Goal: Information Seeking & Learning: Learn about a topic

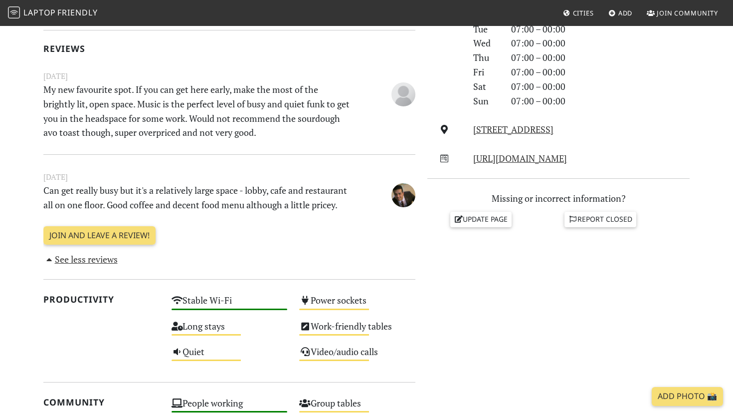
scroll to position [303, 0]
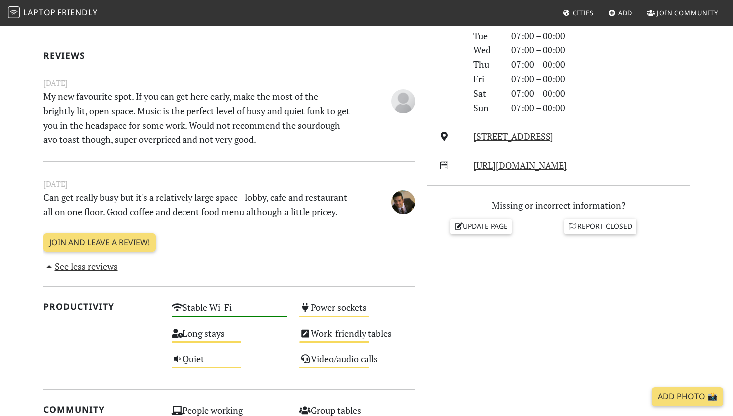
click at [217, 121] on p "My new favourite spot. If you can get here early, make the most of the brightly…" at bounding box center [197, 117] width 320 height 57
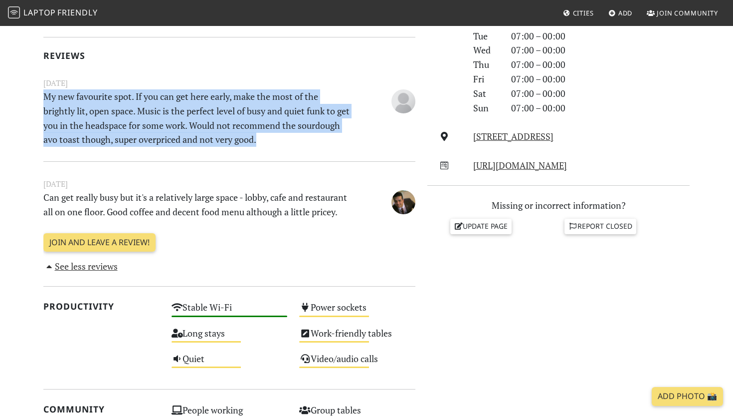
click at [217, 121] on p "My new favourite spot. If you can get here early, make the most of the brightly…" at bounding box center [197, 117] width 320 height 57
click at [217, 117] on p "My new favourite spot. If you can get here early, make the most of the brightly…" at bounding box center [197, 117] width 320 height 57
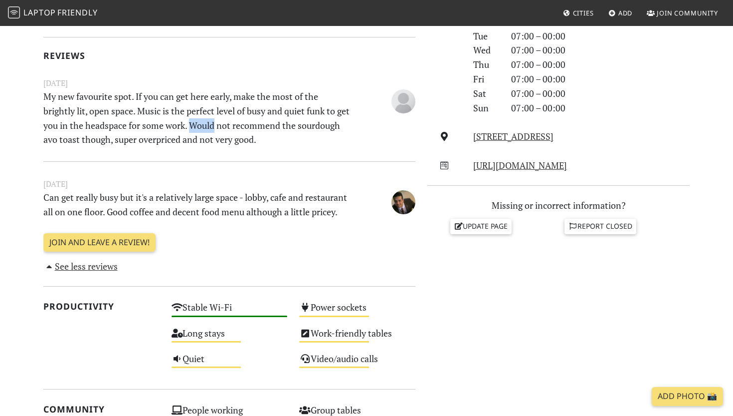
click at [217, 117] on p "My new favourite spot. If you can get here early, make the most of the brightly…" at bounding box center [197, 117] width 320 height 57
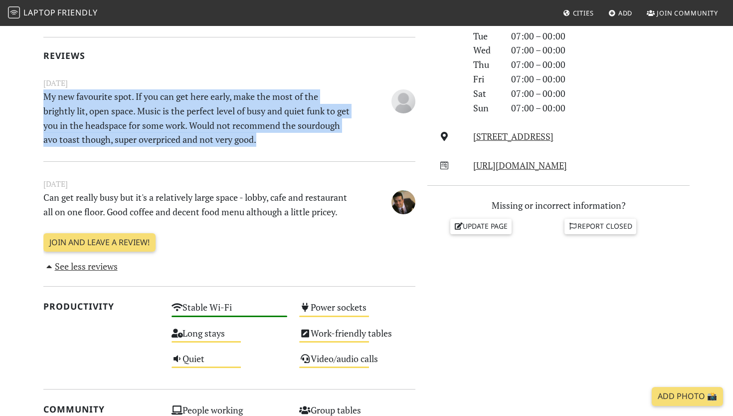
click at [217, 117] on p "My new favourite spot. If you can get here early, make the most of the brightly…" at bounding box center [197, 117] width 320 height 57
click at [217, 111] on p "My new favourite spot. If you can get here early, make the most of the brightly…" at bounding box center [197, 117] width 320 height 57
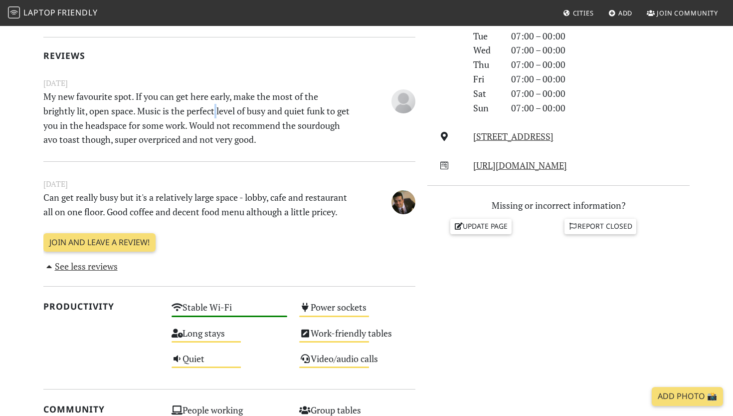
click at [217, 111] on p "My new favourite spot. If you can get here early, make the most of the brightly…" at bounding box center [197, 117] width 320 height 57
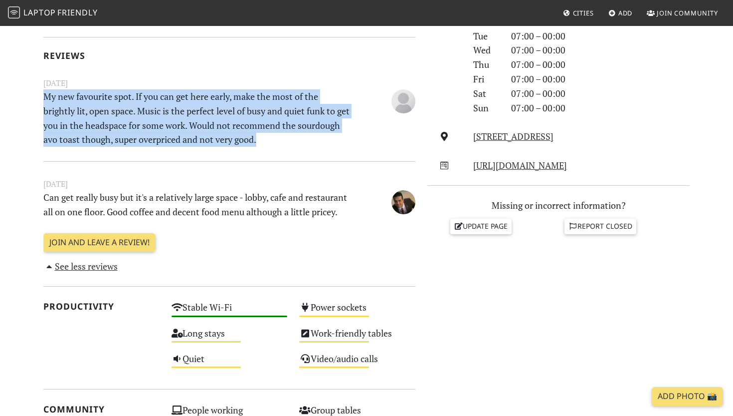
click at [217, 111] on p "My new favourite spot. If you can get here early, make the most of the brightly…" at bounding box center [197, 117] width 320 height 57
click at [217, 104] on p "My new favourite spot. If you can get here early, make the most of the brightly…" at bounding box center [197, 117] width 320 height 57
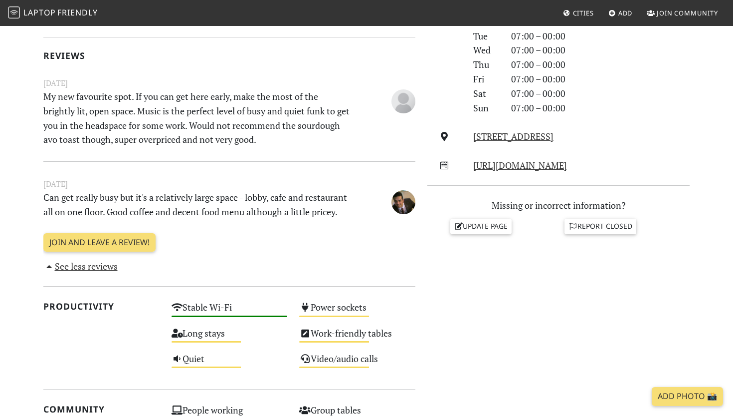
drag, startPoint x: 217, startPoint y: 85, endPoint x: 242, endPoint y: 144, distance: 63.9
click at [242, 144] on div "[DATE] My new favourite spot. If you can get here early, make the most of the b…" at bounding box center [229, 113] width 384 height 72
click at [242, 144] on p "My new favourite spot. If you can get here early, make the most of the brightly…" at bounding box center [197, 117] width 320 height 57
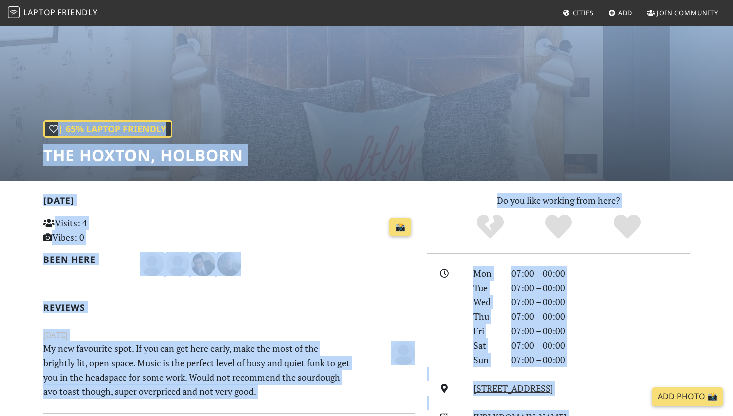
scroll to position [0, 0]
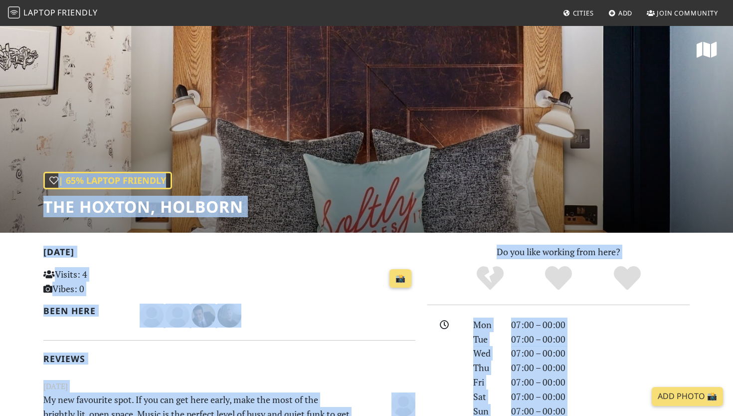
drag, startPoint x: 97, startPoint y: 321, endPoint x: 34, endPoint y: 175, distance: 159.1
copy div "| 44% Loremi Dolorsit Ame Consec, Adipisc Elits Doeius: 6 Tempo: 7 📸 Inci utla …"
click at [333, 224] on div "| 65% Laptop Friendly The Hoxton, [GEOGRAPHIC_DATA]" at bounding box center [366, 129] width 733 height 208
